Goal: Task Accomplishment & Management: Use online tool/utility

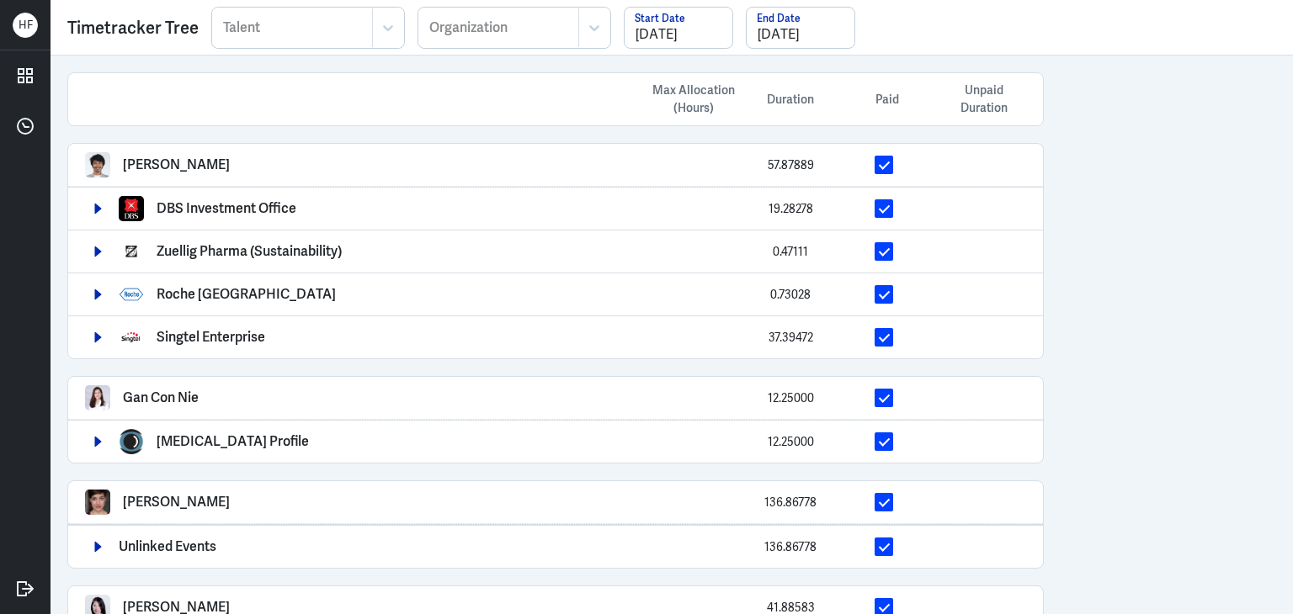
scroll to position [697, 0]
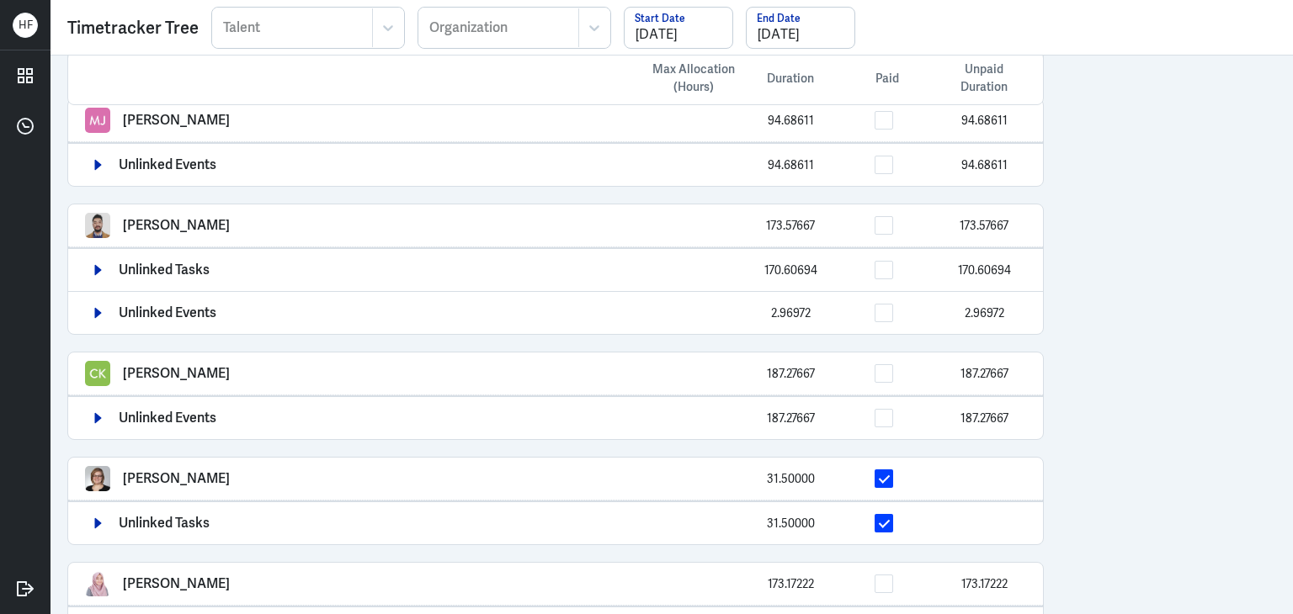
click at [1124, 344] on div "Max Allocation (Hours) Duration Paid Unpaid Duration Arief Bahari 57.87889 DBS …" at bounding box center [671, 335] width 1242 height 559
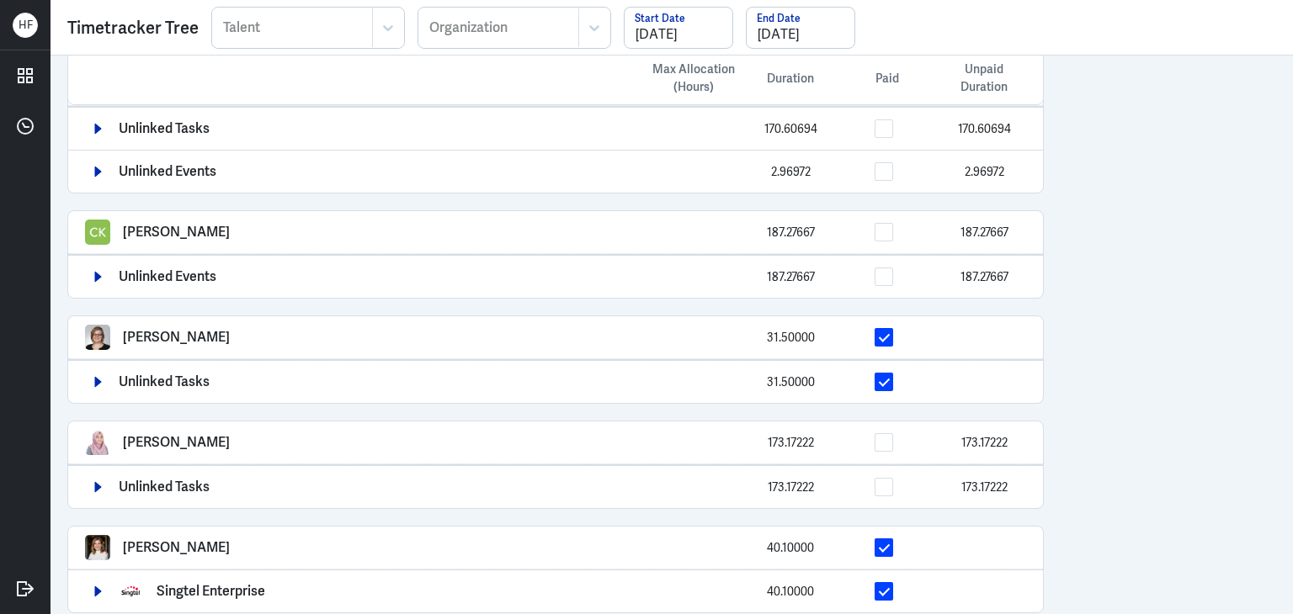
scroll to position [845, 0]
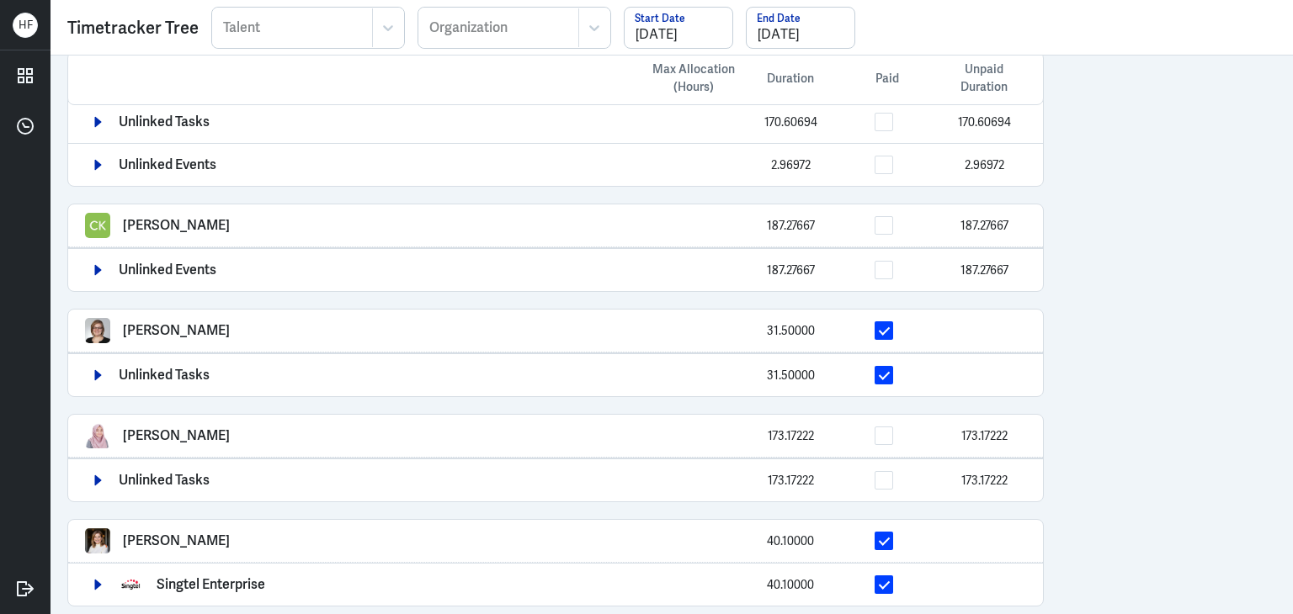
drag, startPoint x: 125, startPoint y: 320, endPoint x: 707, endPoint y: 480, distance: 603.9
click at [336, 322] on div "[PERSON_NAME] 31.50000" at bounding box center [555, 330] width 941 height 25
copy p "[PERSON_NAME]"
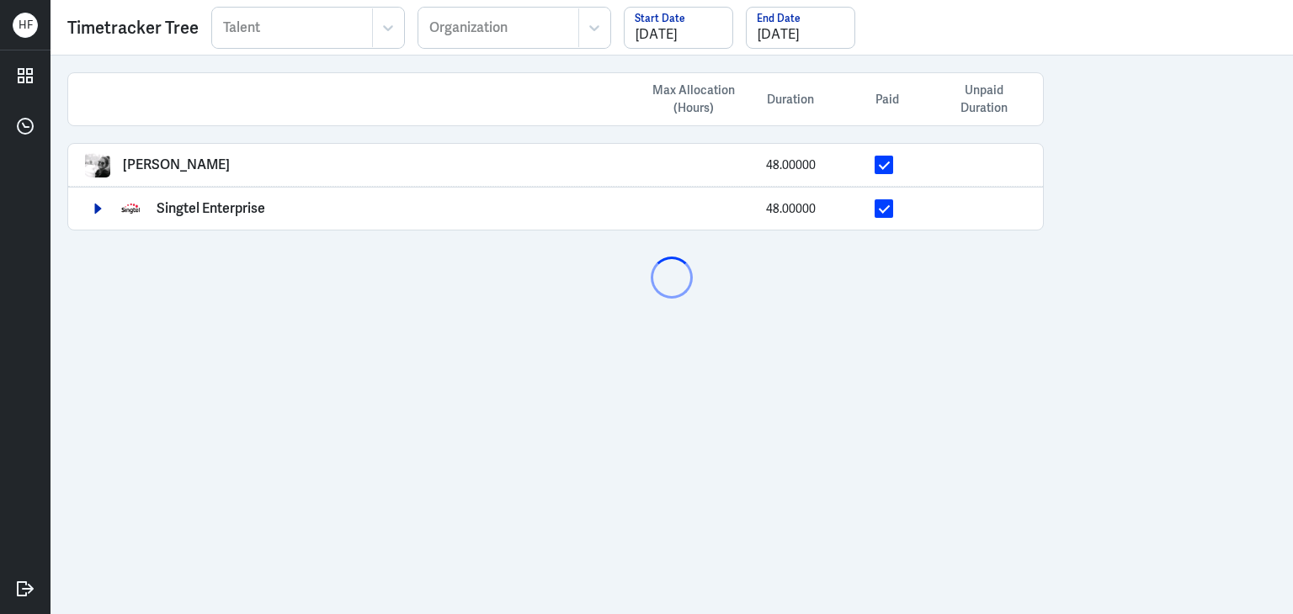
click at [277, 31] on div at bounding box center [292, 28] width 142 height 20
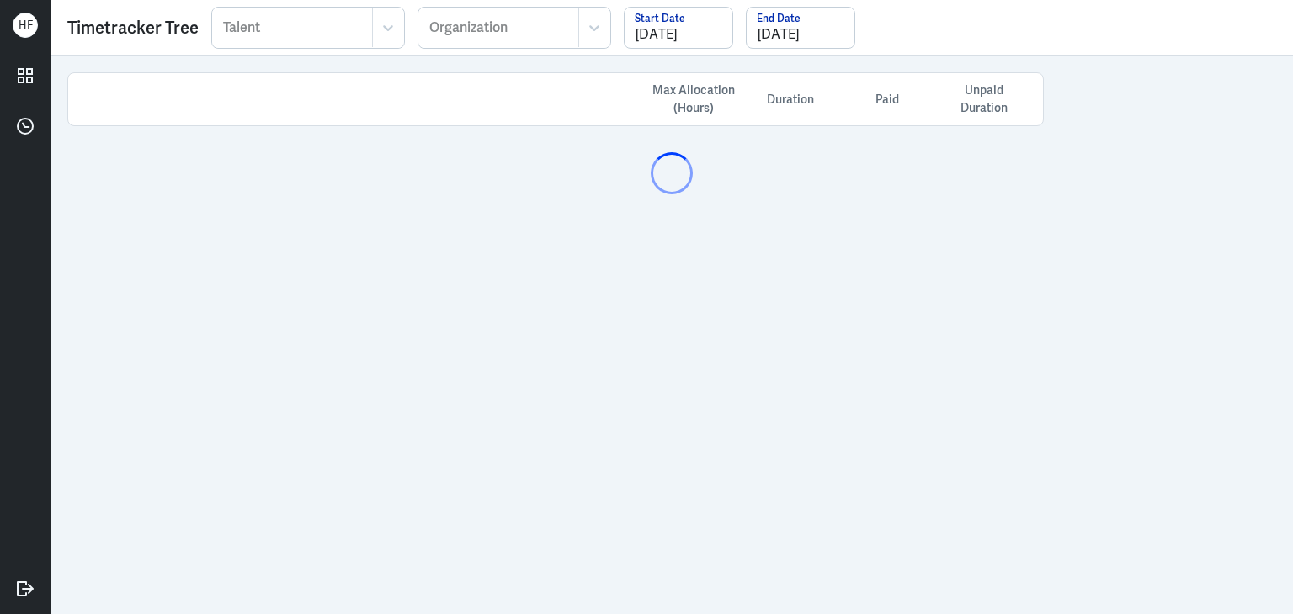
click at [247, 35] on div at bounding box center [292, 28] width 142 height 20
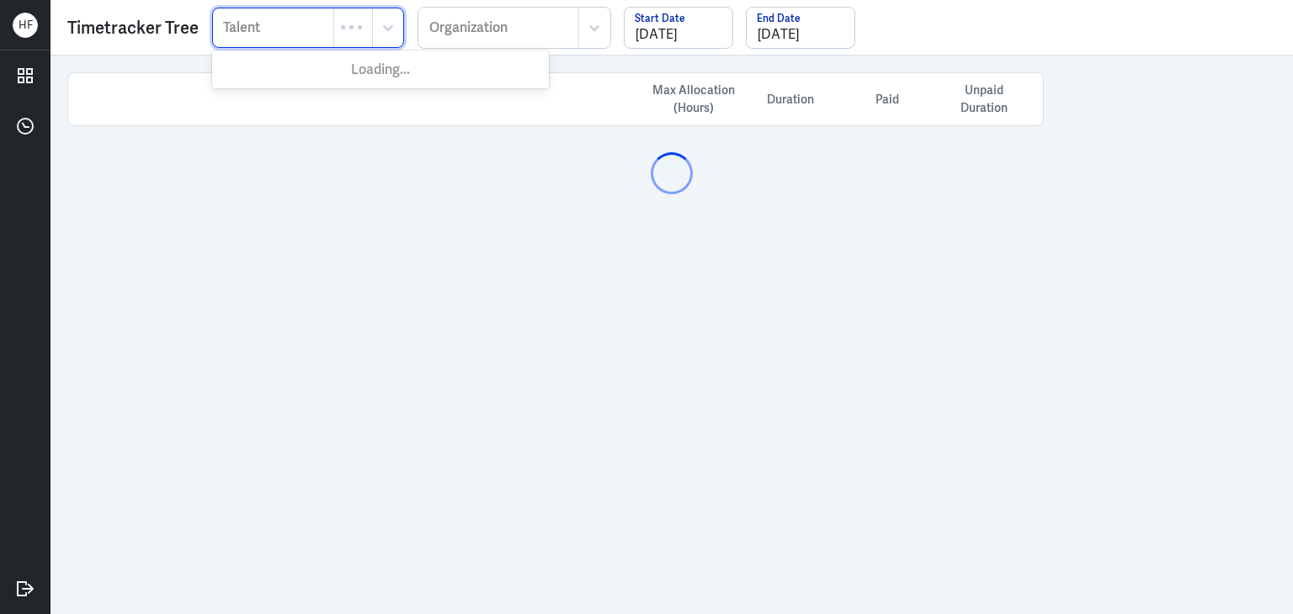
paste input "Robyn Hochstetler"
type input "Robyn Hochstetler"
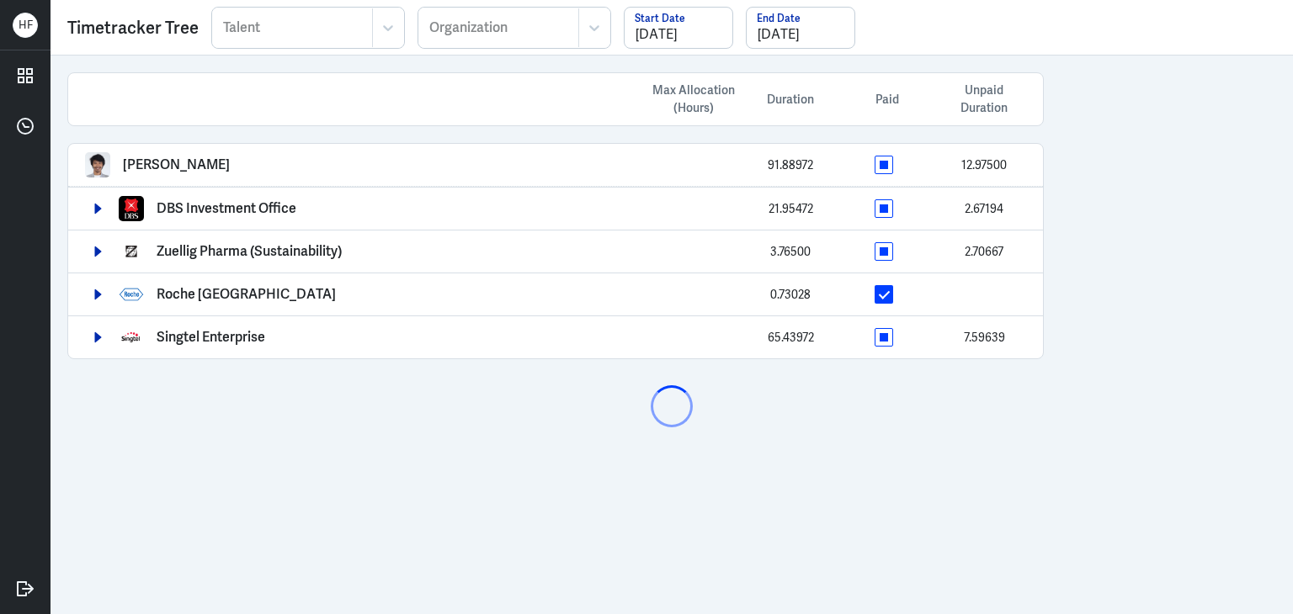
click at [243, 71] on div "Max Allocation (Hours) Duration Paid Unpaid Duration Arief Bahari 91.88972 12.9…" at bounding box center [555, 216] width 1010 height 321
click at [264, 31] on div at bounding box center [292, 28] width 142 height 20
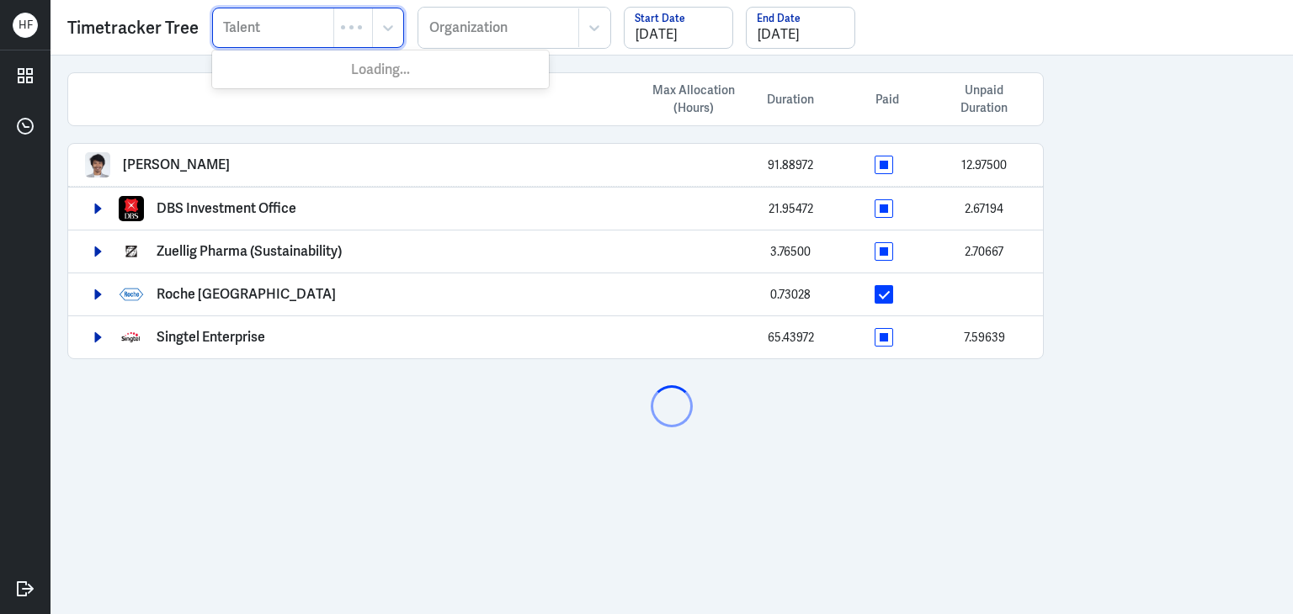
paste input "Robyn Hochstetler"
type input "Robyn Hochstetler"
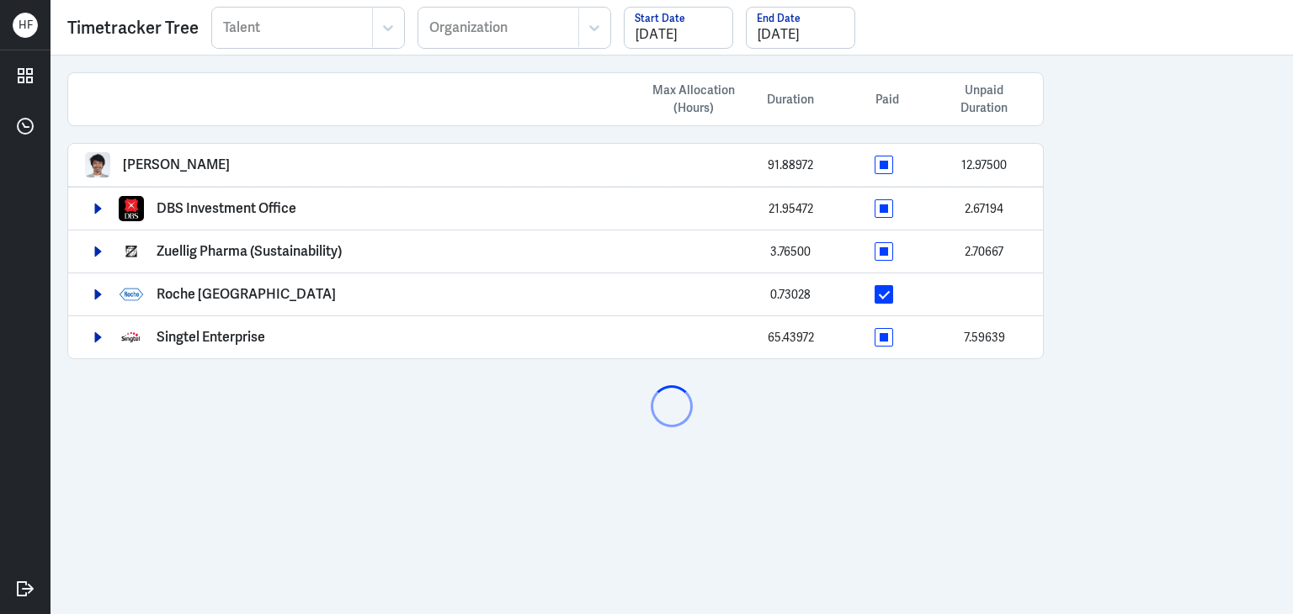
click at [268, 27] on div at bounding box center [292, 28] width 142 height 20
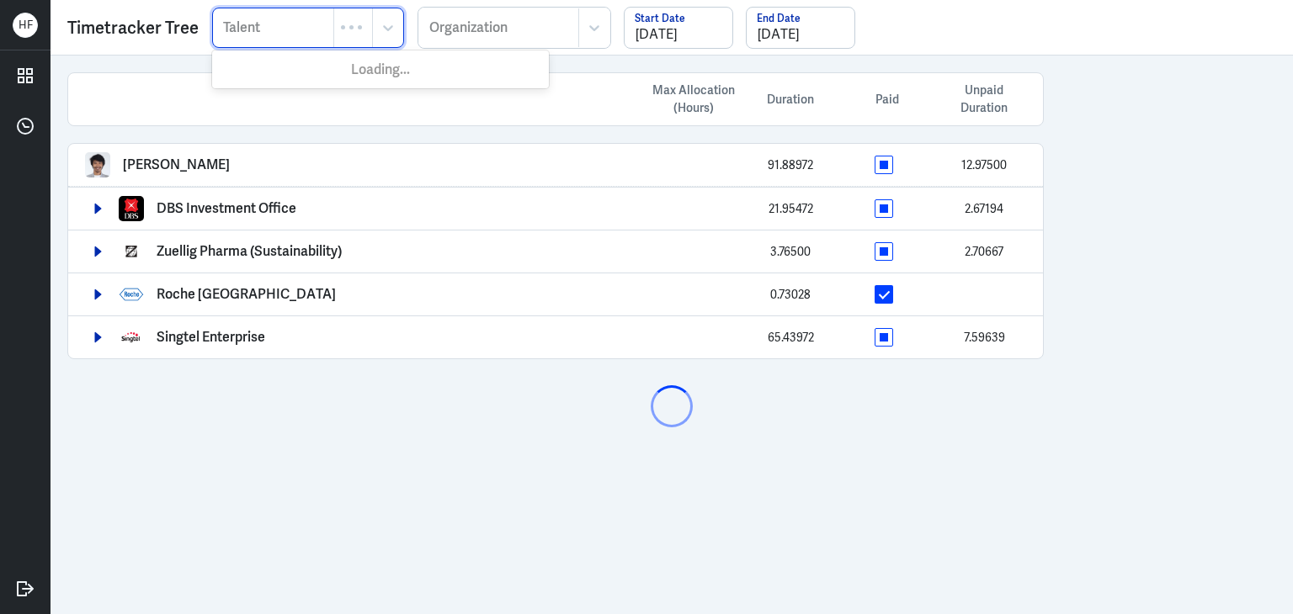
paste input "Robyn Hochstetler"
type input "Robyn Hochstetler"
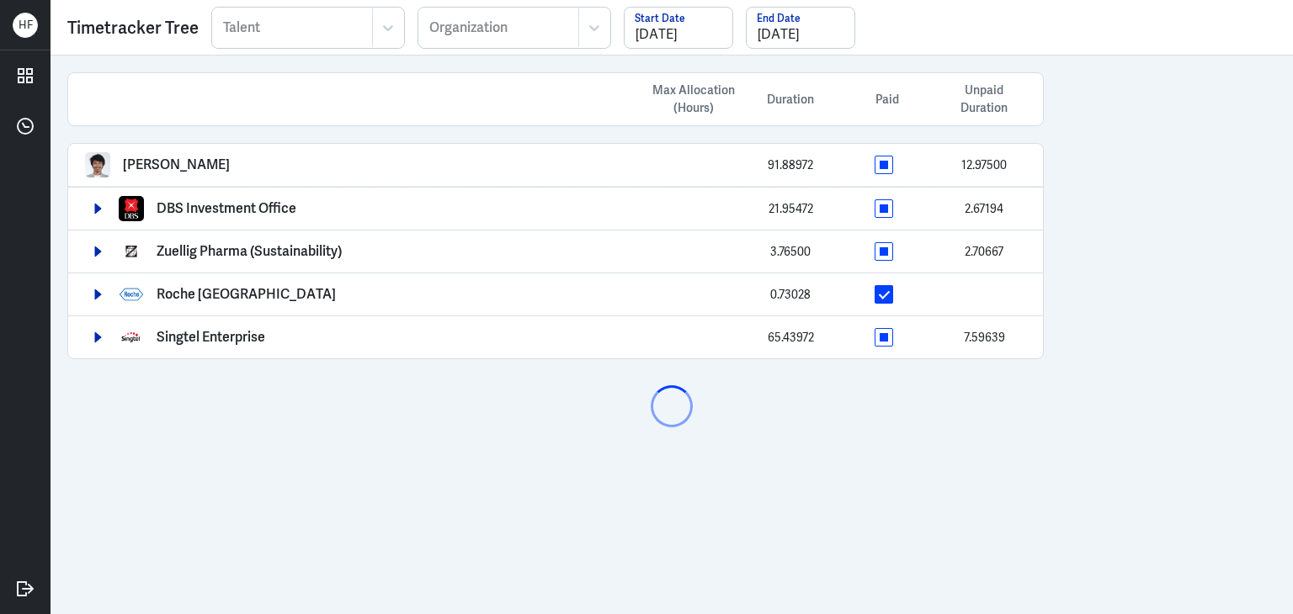
click at [290, 12] on div "Talent" at bounding box center [292, 27] width 159 height 39
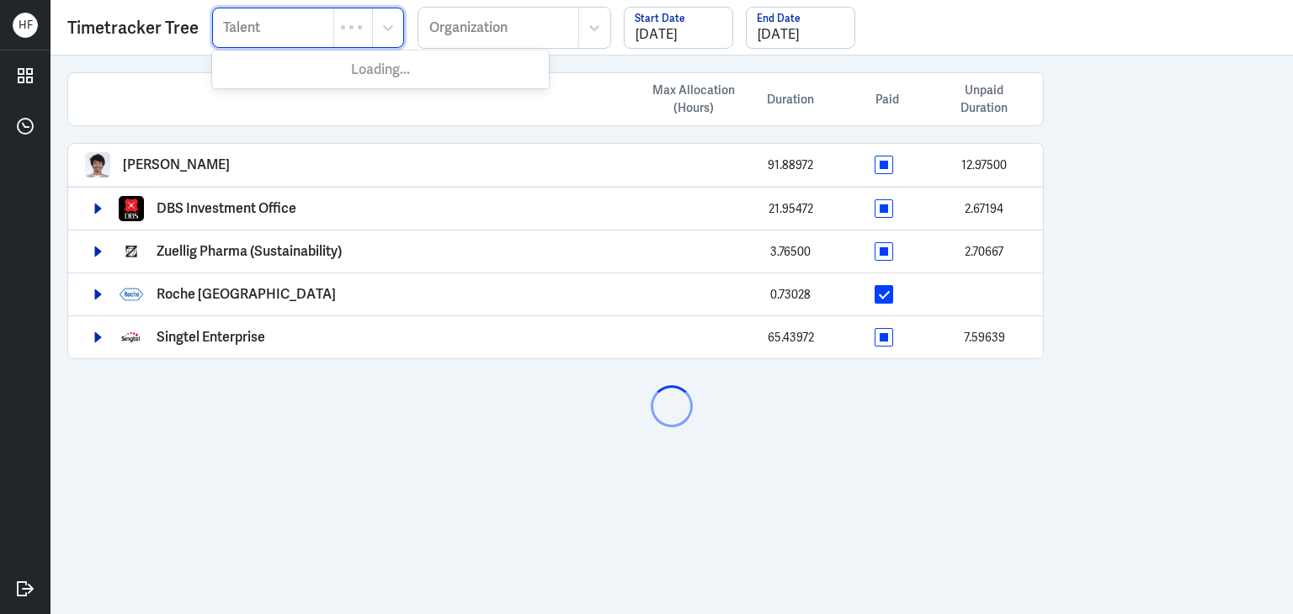
paste input "Robyn Hochstetler"
type input "[PERSON_NAME]"
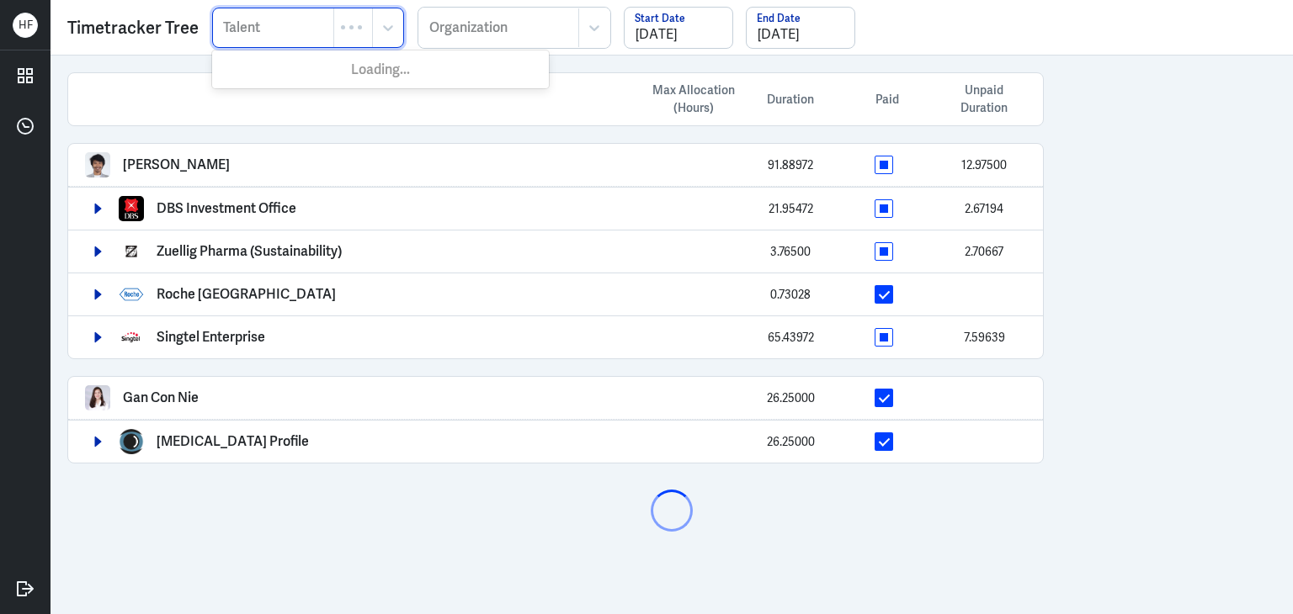
click at [281, 21] on div at bounding box center [273, 28] width 104 height 20
paste input "[PERSON_NAME]"
type input "[PERSON_NAME]"
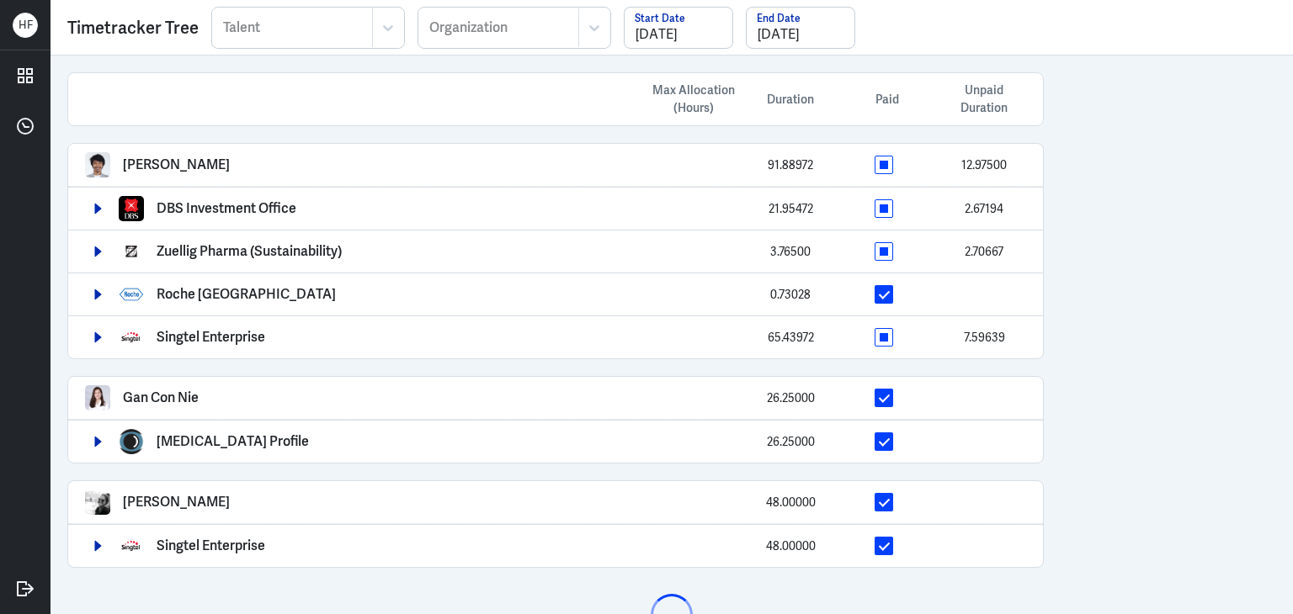
click at [283, 28] on div at bounding box center [292, 28] width 142 height 20
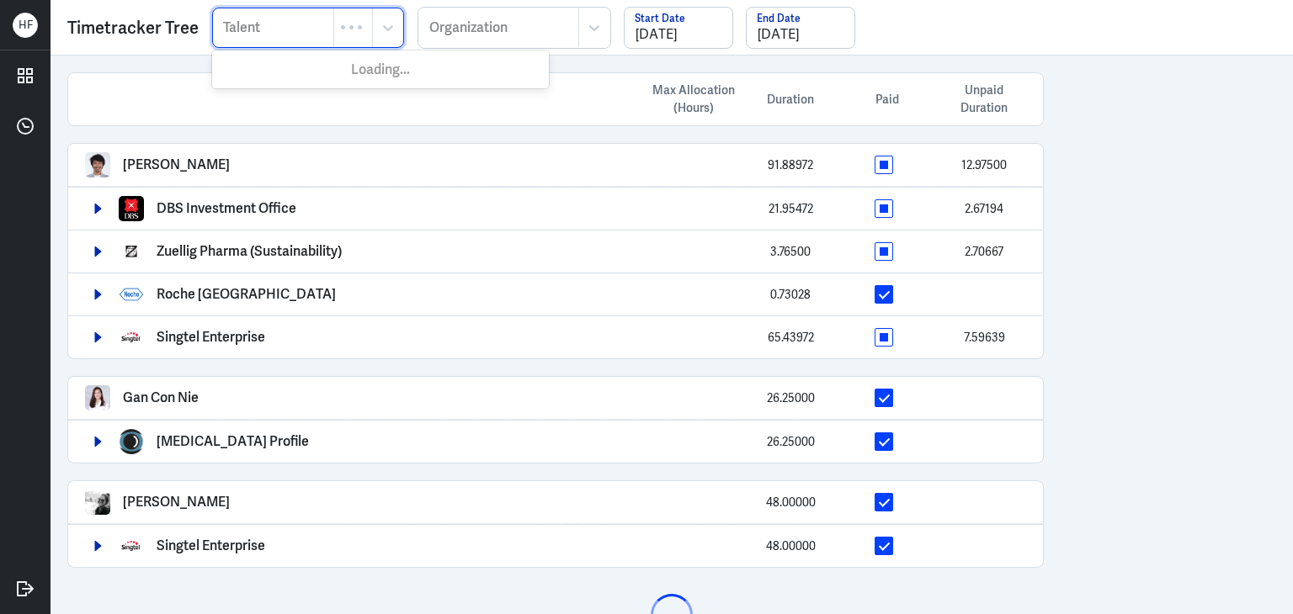
paste input "[PERSON_NAME]"
type input "[PERSON_NAME]"
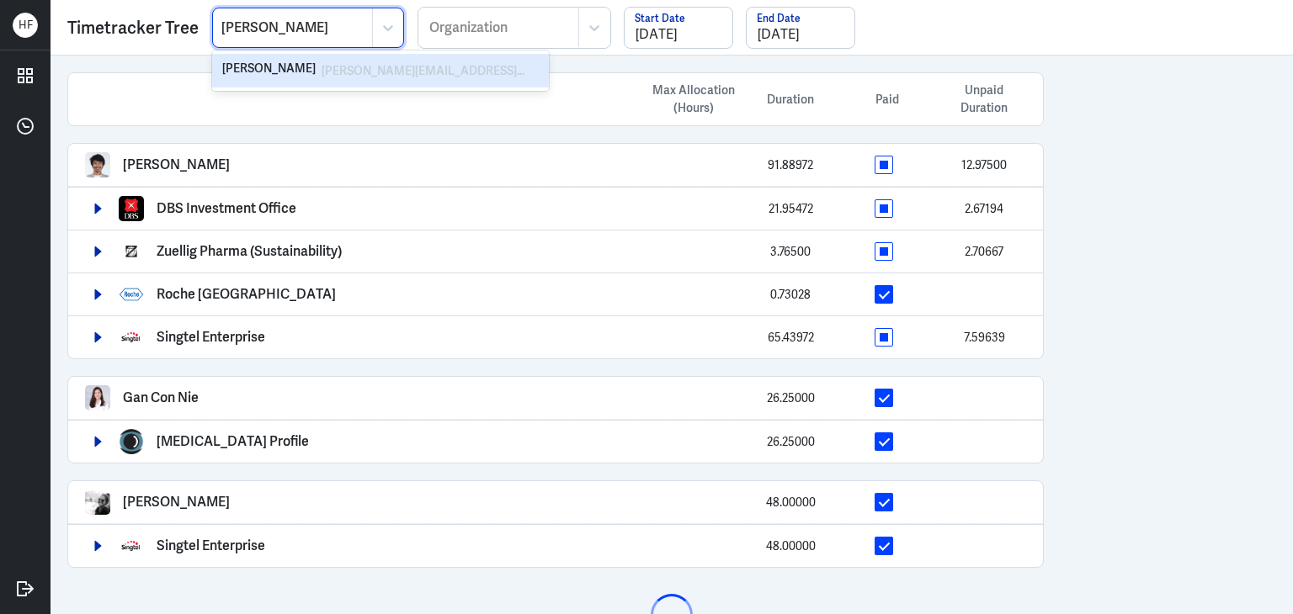
click at [289, 70] on div "[PERSON_NAME]" at bounding box center [268, 71] width 93 height 20
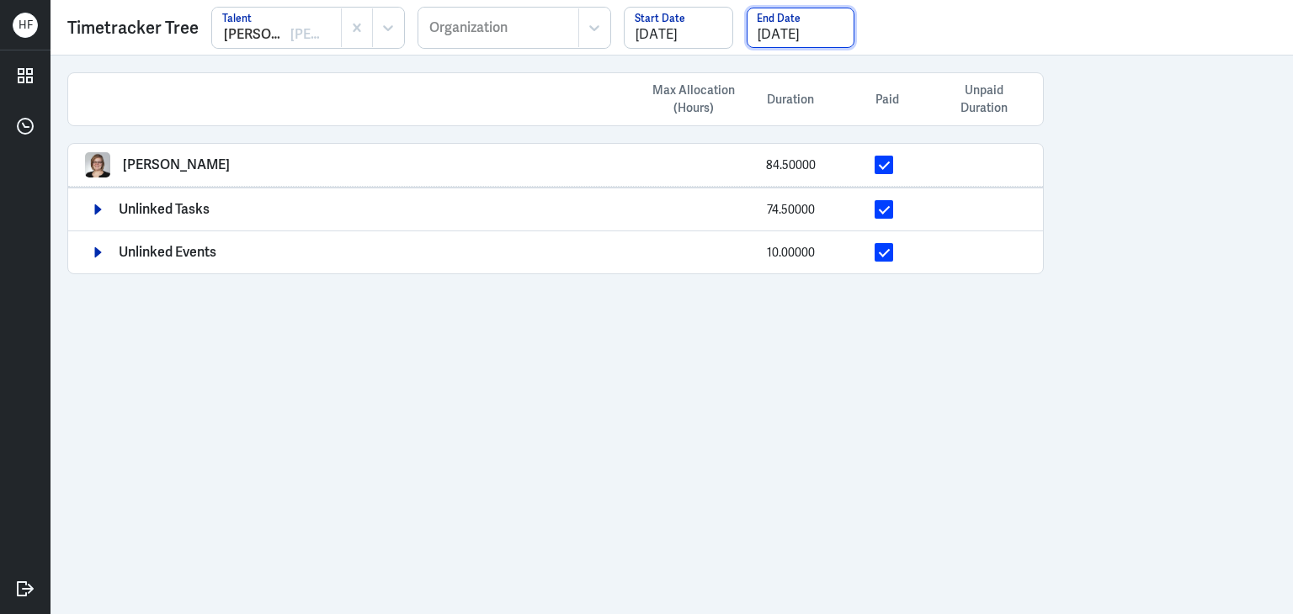
click at [774, 27] on input "10/31/2025" at bounding box center [800, 28] width 108 height 40
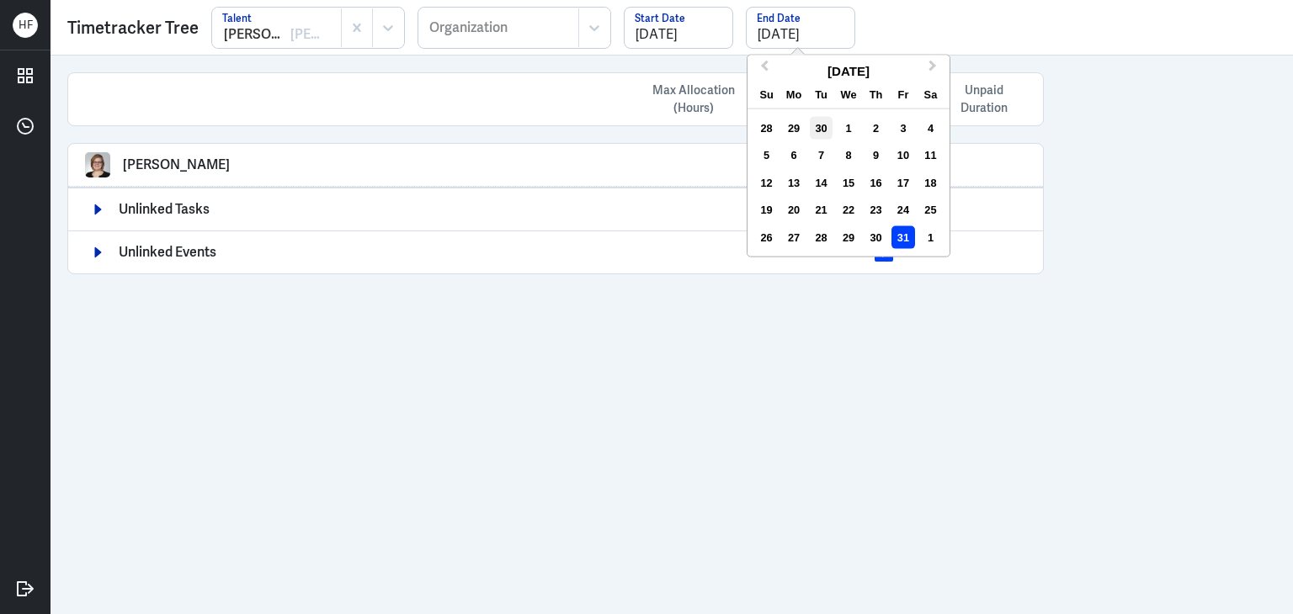
click at [813, 125] on div "30" at bounding box center [821, 128] width 23 height 23
type input "[DATE]"
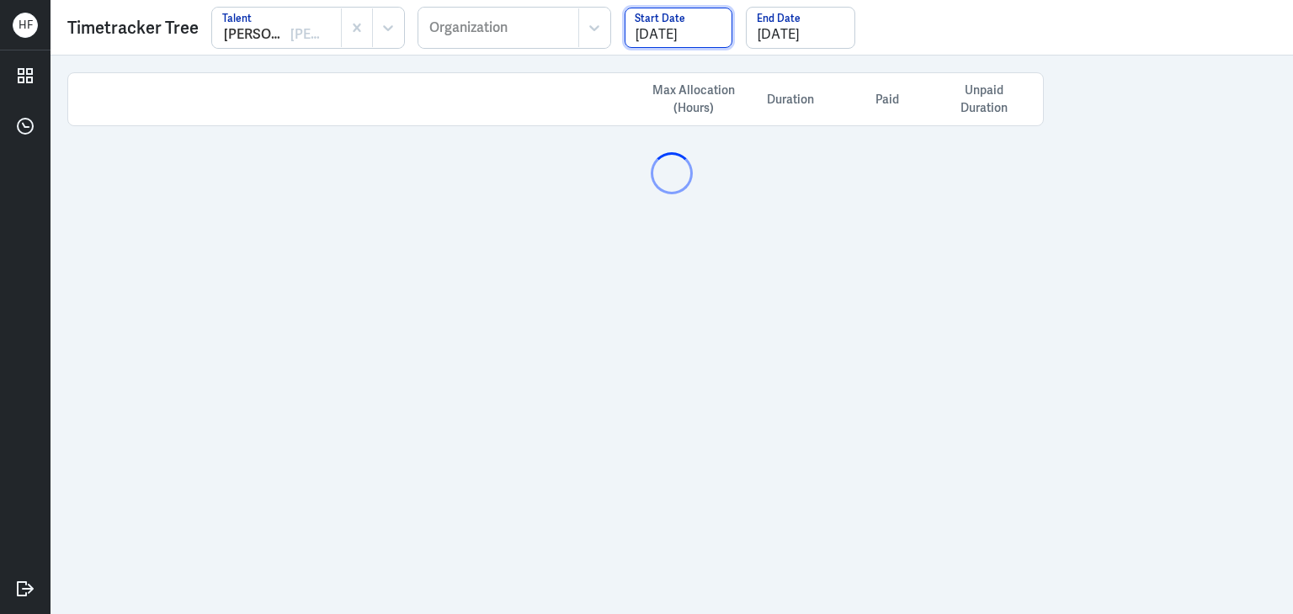
click at [709, 37] on input "08/01/2025" at bounding box center [678, 28] width 108 height 40
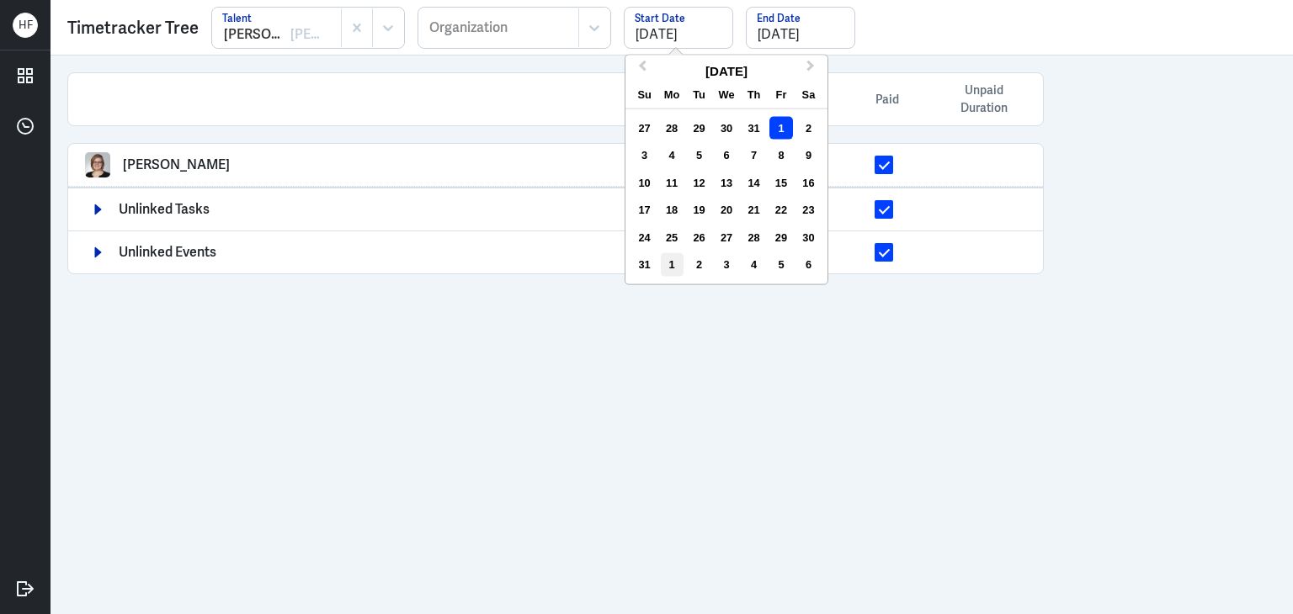
click at [674, 271] on div "1" at bounding box center [672, 264] width 23 height 23
type input "[DATE]"
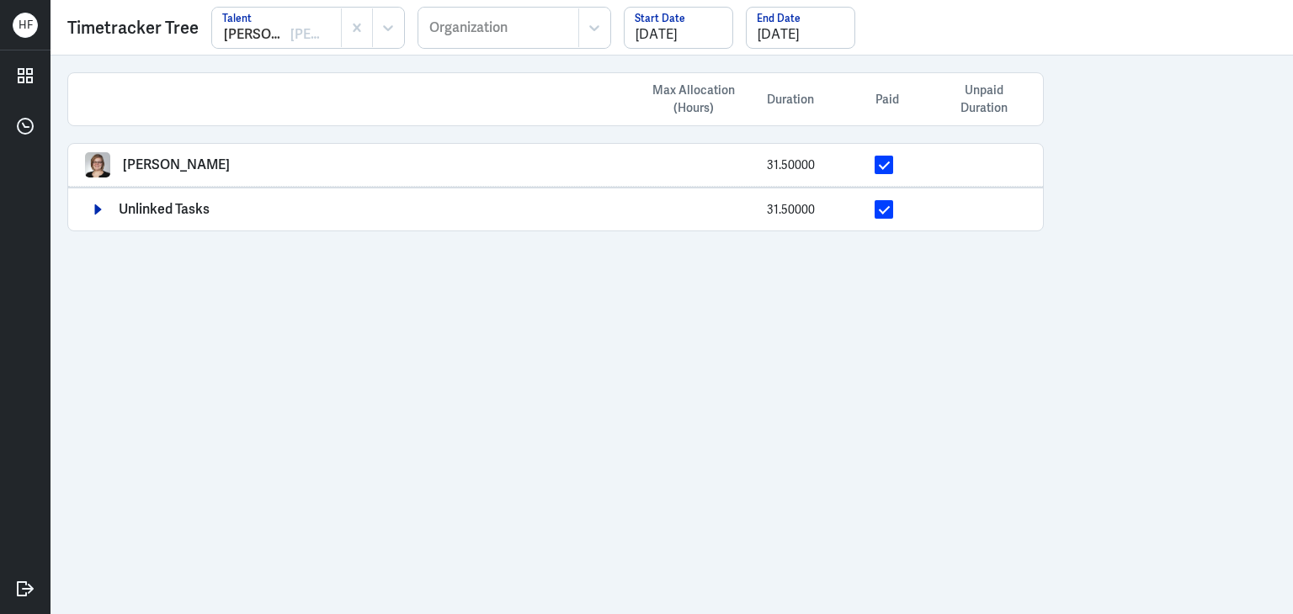
click at [1198, 374] on div "Max Allocation (Hours) Duration Paid Unpaid Duration Robyn Hochstetler 31.50000…" at bounding box center [671, 335] width 1242 height 559
